Goal: Information Seeking & Learning: Learn about a topic

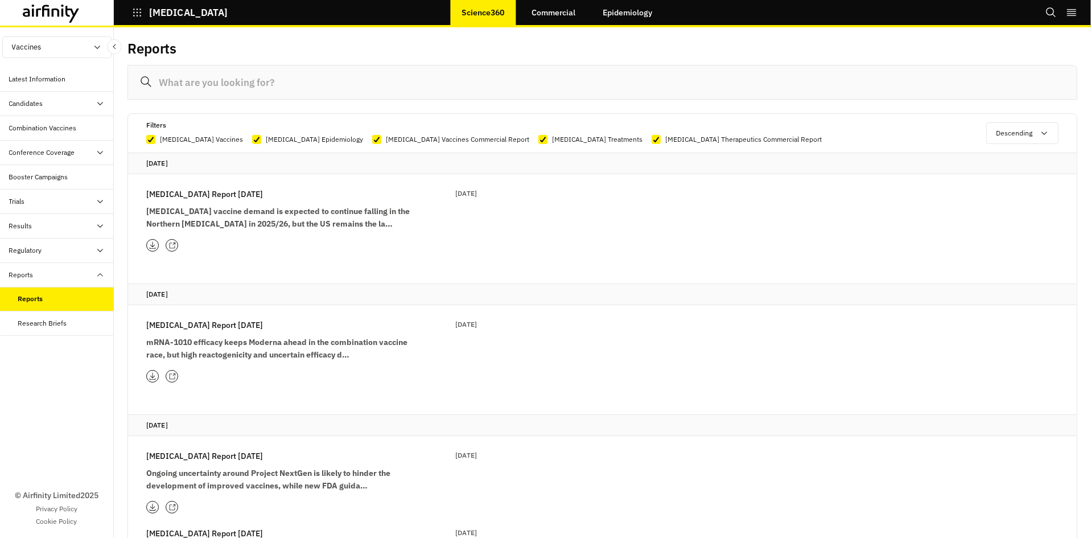
click at [208, 96] on input at bounding box center [602, 82] width 950 height 35
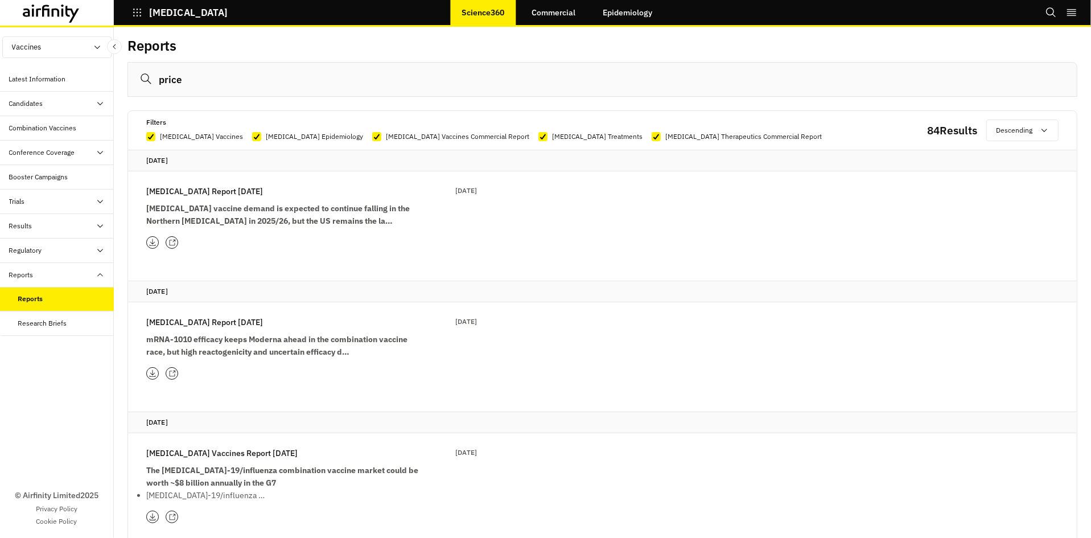
click at [204, 341] on strong "mRNA-1010 efficacy keeps Moderna ahead in the combination vaccine race, but hig…" at bounding box center [276, 345] width 261 height 23
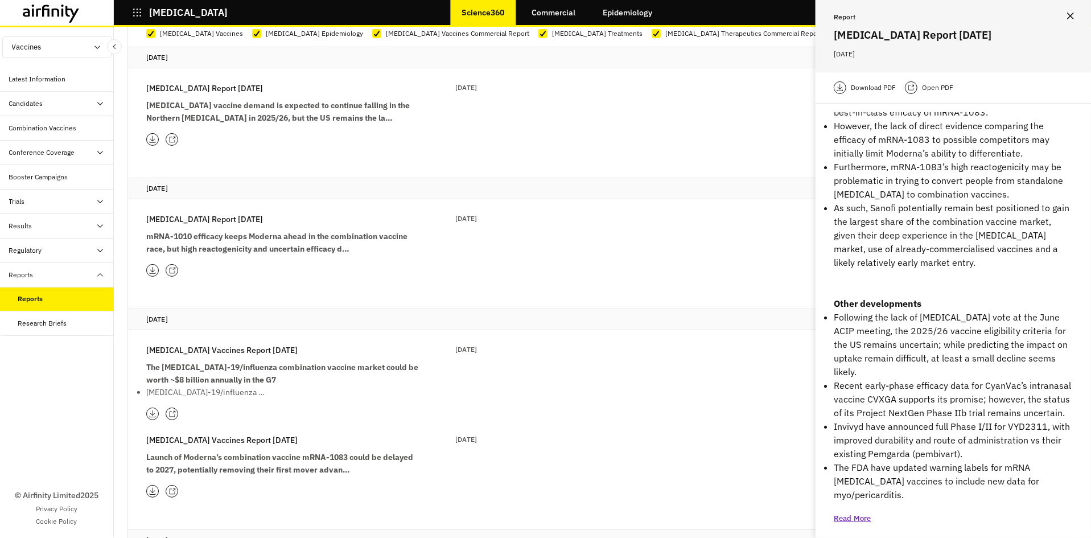
scroll to position [123, 0]
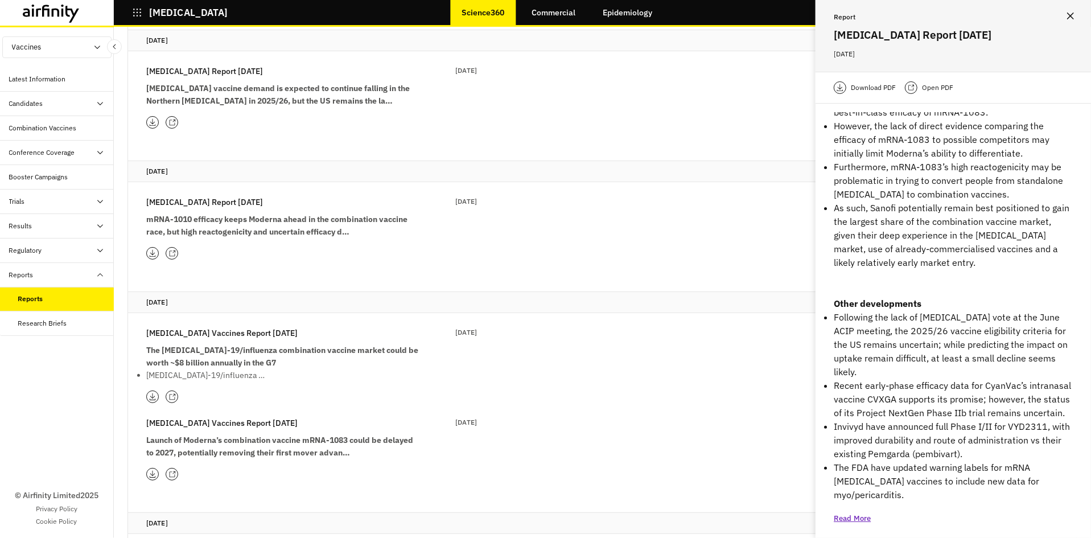
click at [172, 246] on div "[MEDICAL_DATA] Report [DATE] [DATE] 2025 mRNA-1010 efficacy keeps Moderna ahead…" at bounding box center [311, 228] width 331 height 64
click at [171, 250] on icon at bounding box center [171, 253] width 7 height 7
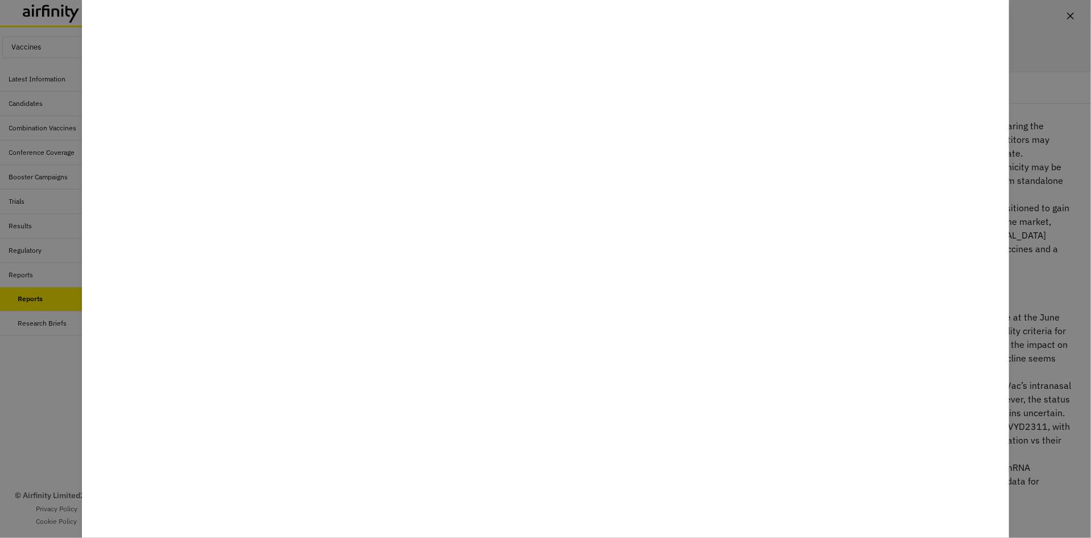
click at [24, 345] on div at bounding box center [545, 269] width 1091 height 538
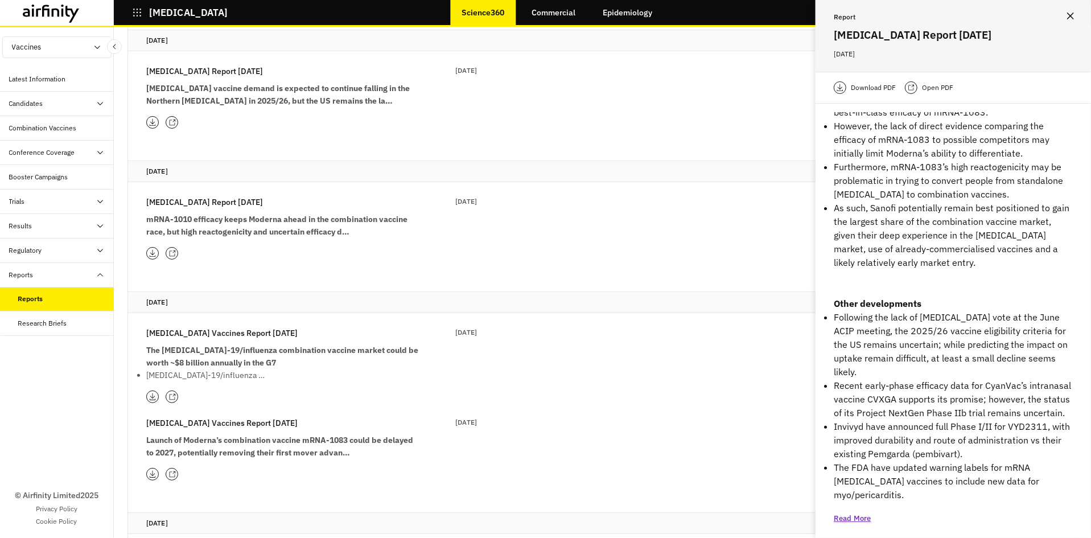
scroll to position [0, 0]
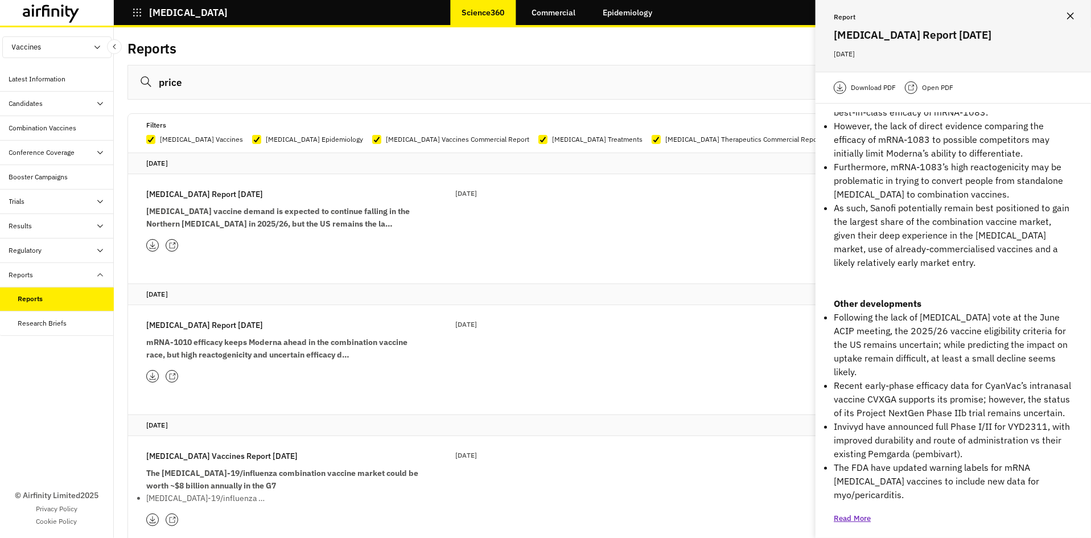
click at [188, 82] on input "price" at bounding box center [602, 82] width 950 height 35
type input "p"
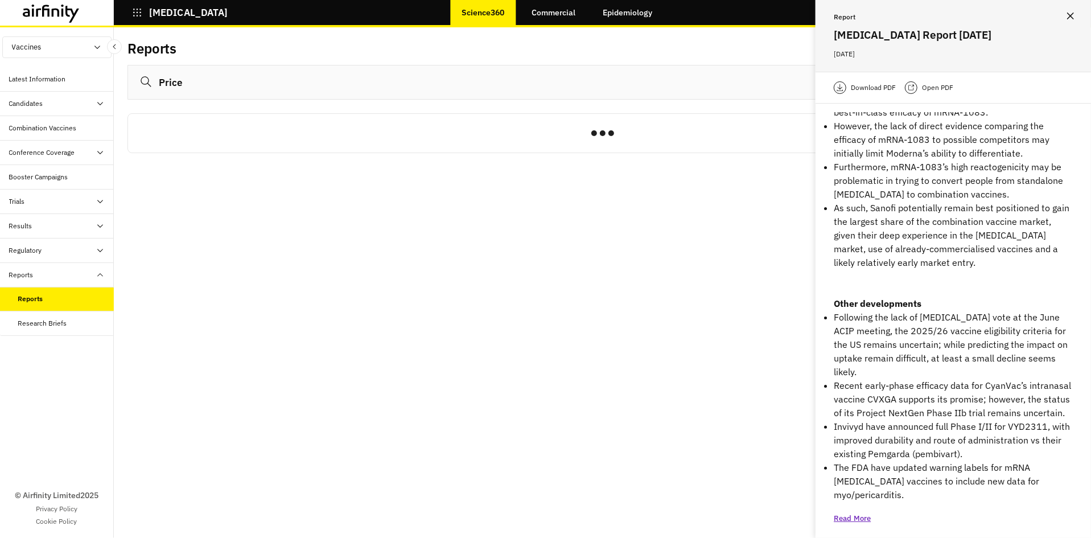
type input "Price"
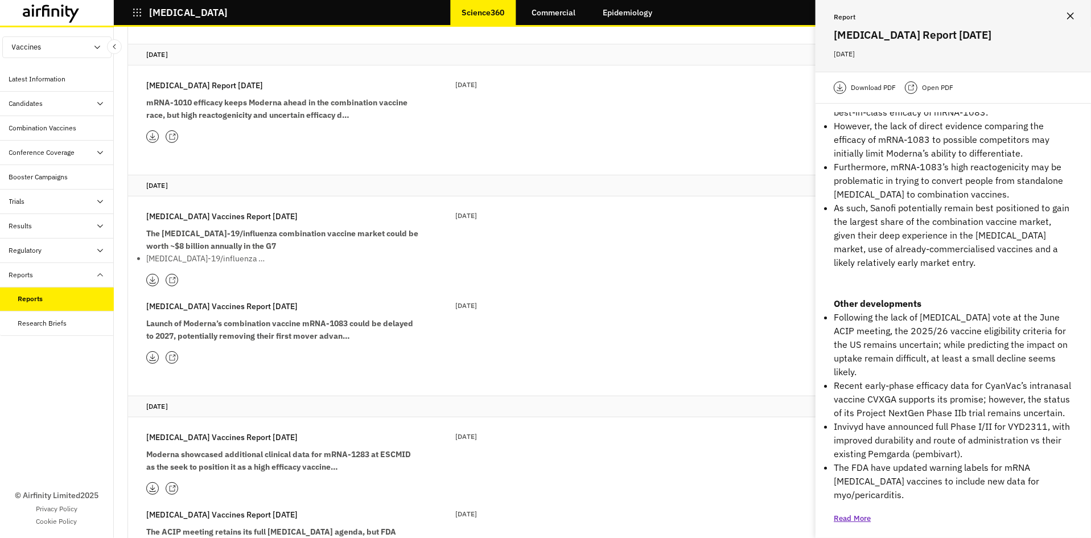
scroll to position [353, 0]
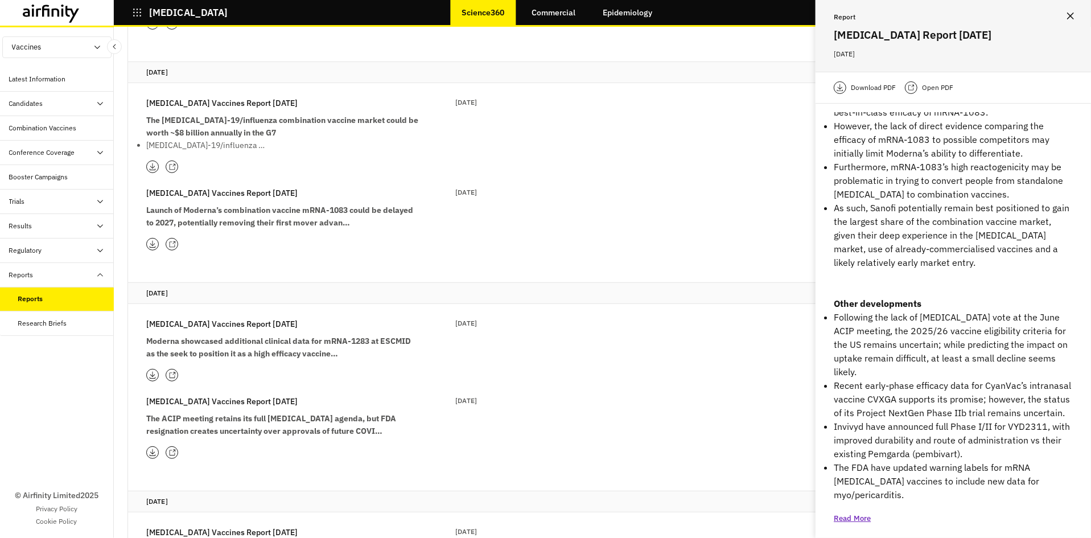
click at [169, 375] on icon at bounding box center [171, 375] width 7 height 7
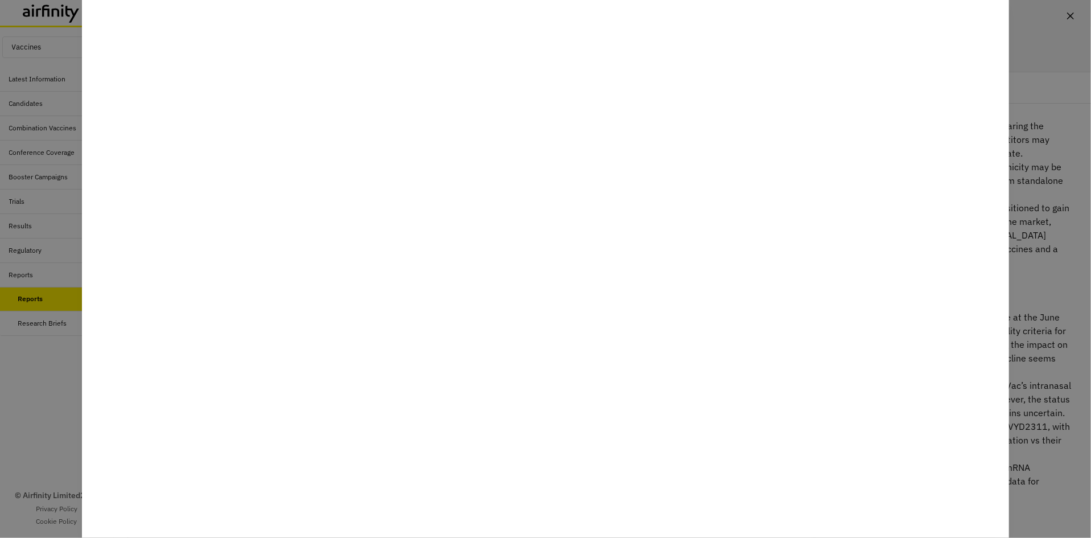
click at [38, 376] on div at bounding box center [545, 269] width 1091 height 538
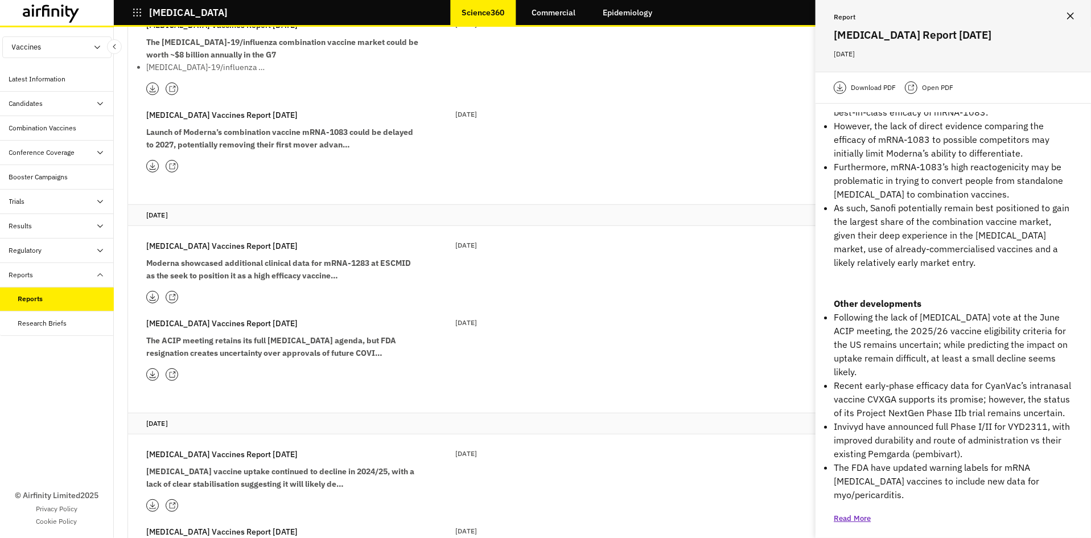
scroll to position [438, 0]
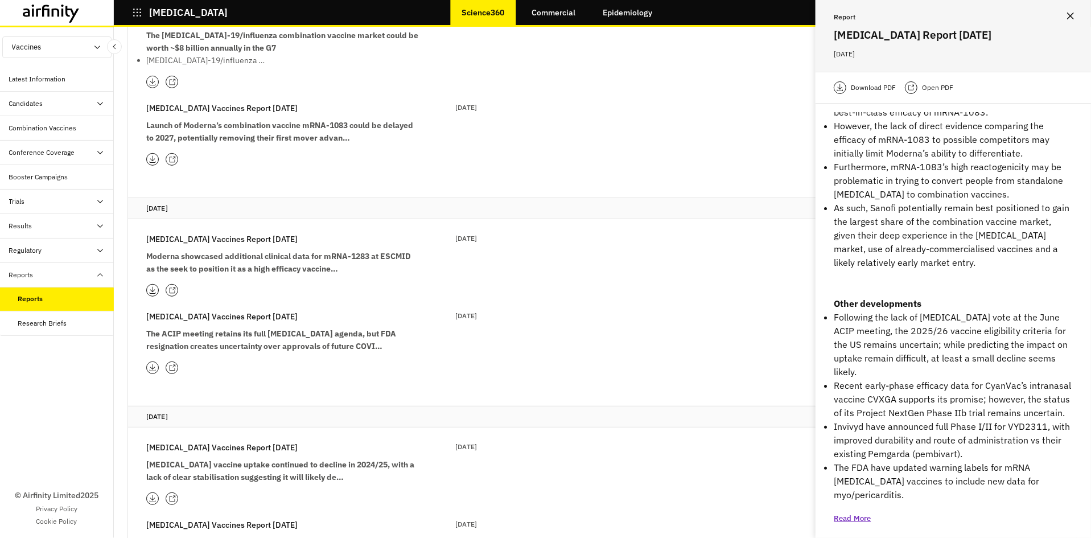
click at [176, 368] on div at bounding box center [172, 367] width 13 height 13
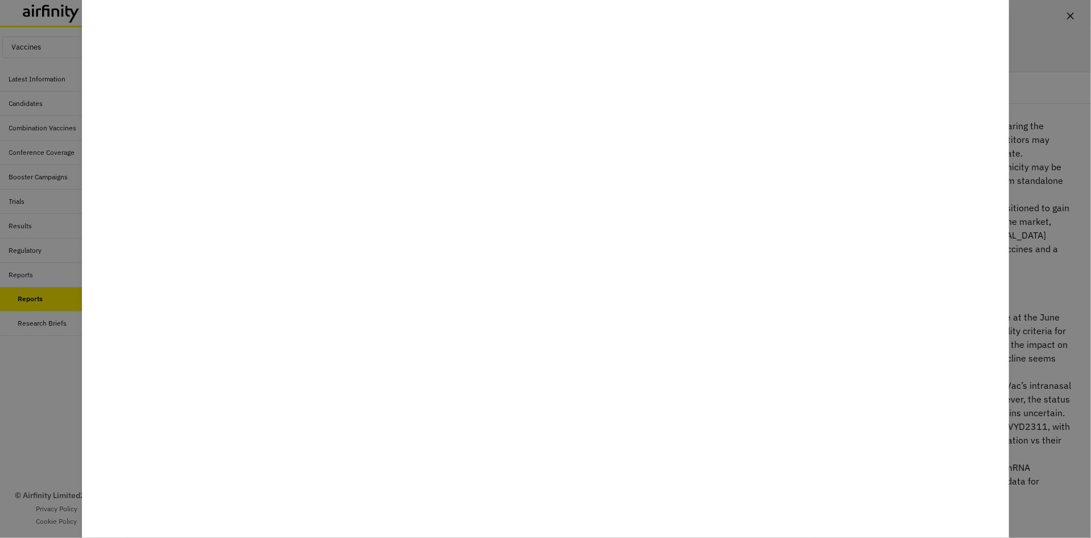
click at [17, 364] on div at bounding box center [545, 269] width 1091 height 538
